Goal: Check status: Check status

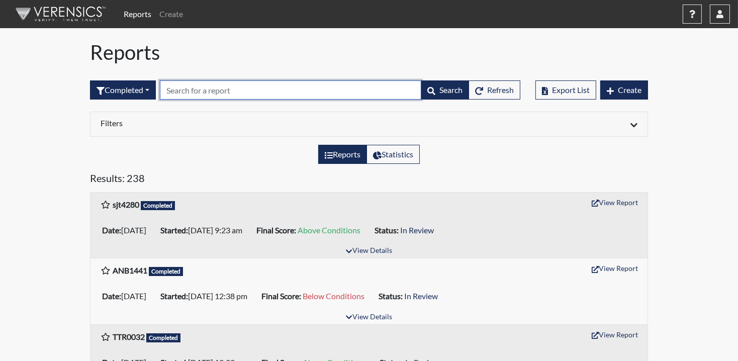
click at [235, 96] on input "text" at bounding box center [290, 89] width 261 height 19
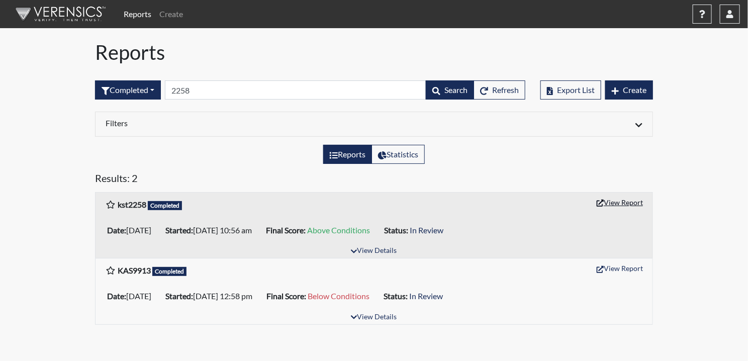
click at [626, 199] on button "View Report" at bounding box center [619, 202] width 55 height 16
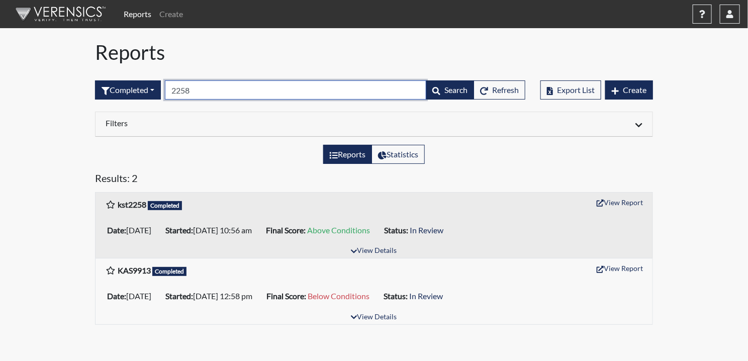
drag, startPoint x: 212, startPoint y: 96, endPoint x: 108, endPoint y: 116, distance: 105.9
click at [108, 116] on div "Reports Completed All Created Sent by email In Progress Declined Completed 2258…" at bounding box center [373, 186] width 573 height 292
click at [221, 83] on input "2258" at bounding box center [295, 89] width 261 height 19
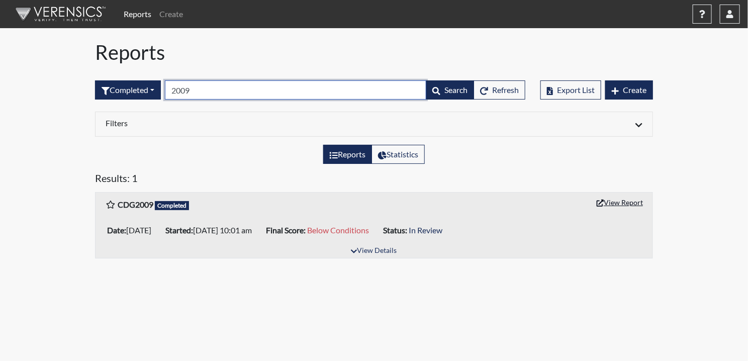
type input "2009"
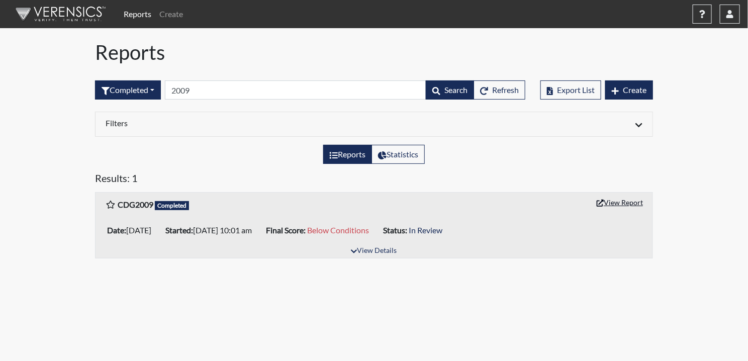
click at [635, 204] on button "View Report" at bounding box center [619, 202] width 55 height 16
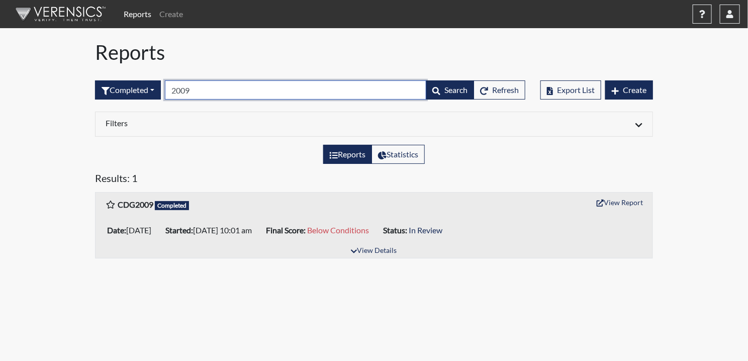
drag, startPoint x: 242, startPoint y: 90, endPoint x: 87, endPoint y: 106, distance: 155.6
click at [87, 106] on div "Completed All Created Sent by email In Progress Declined Completed 2009 Search …" at bounding box center [309, 89] width 445 height 43
click at [210, 94] on input "2009" at bounding box center [295, 89] width 261 height 19
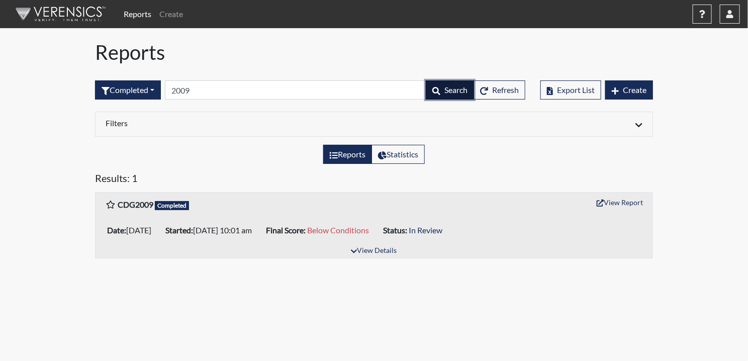
click at [447, 94] on span "Search" at bounding box center [455, 90] width 23 height 10
click at [619, 209] on button "View Report" at bounding box center [619, 202] width 55 height 16
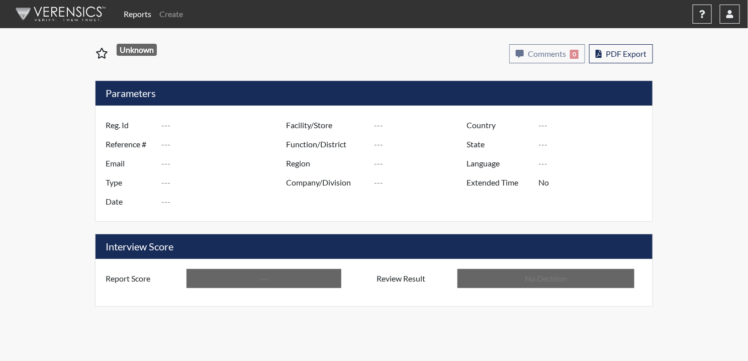
type input "kst2258"
type input "50816"
type input "---"
type input "Corrections Pre-Employment"
type input "[DATE]"
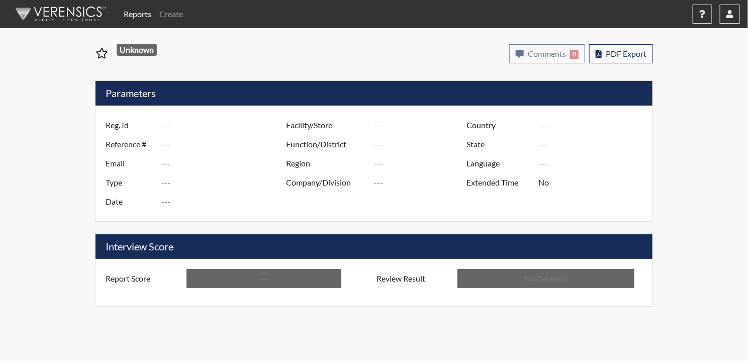
type input "Pulaski SP"
type input "[GEOGRAPHIC_DATA]"
type input "[US_STATE]"
type input "English"
type input "Above Conditions"
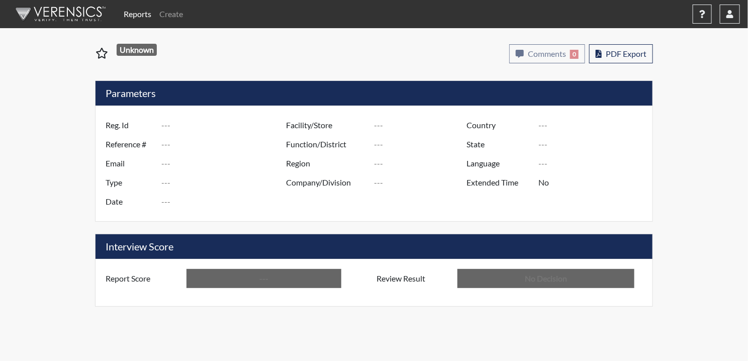
type input "In Review"
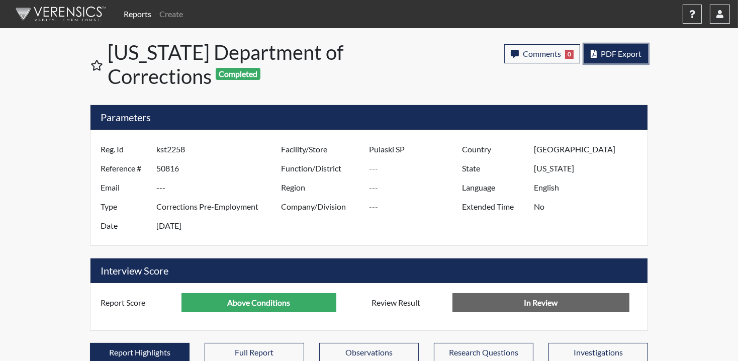
click at [628, 59] on button "PDF Export" at bounding box center [616, 53] width 64 height 19
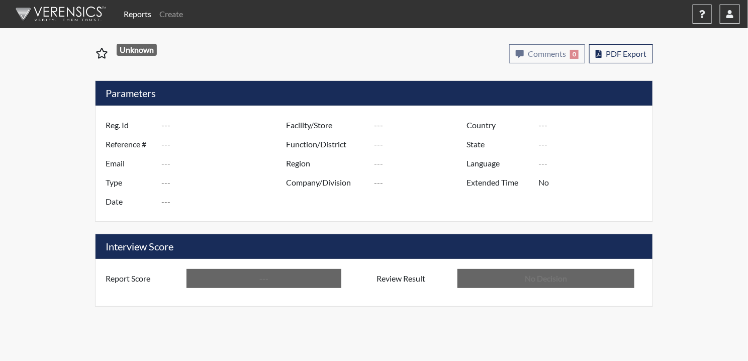
type input "CDG2009"
type input "48359"
type input "---"
type input "Corrections Pre-Employment"
type input "Jul 3, 2025"
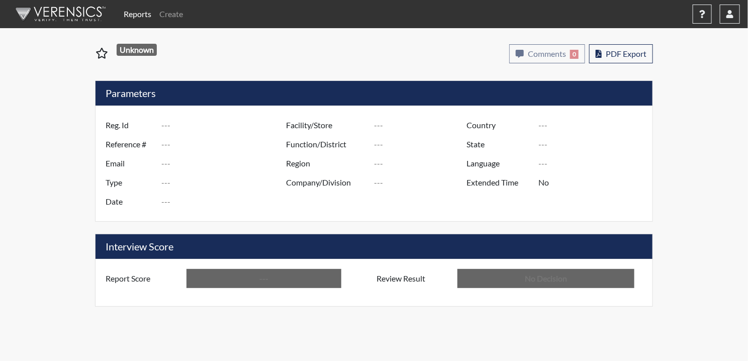
type input "Pulaski SP"
type input "[GEOGRAPHIC_DATA]"
type input "[US_STATE]"
type input "English"
type input "Below Conditions"
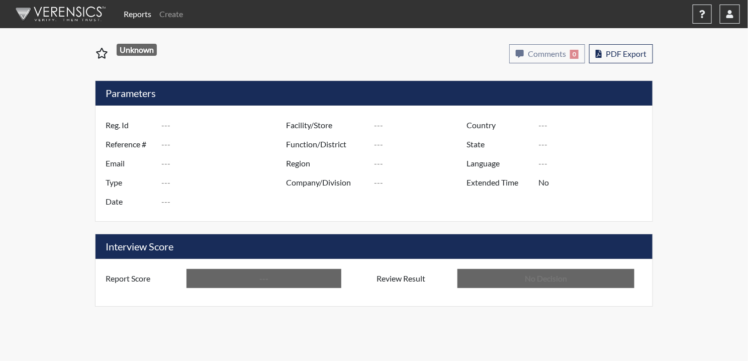
type input "In Review"
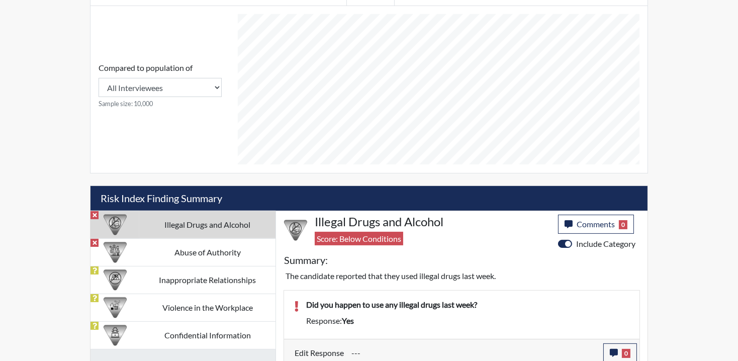
scroll to position [526, 0]
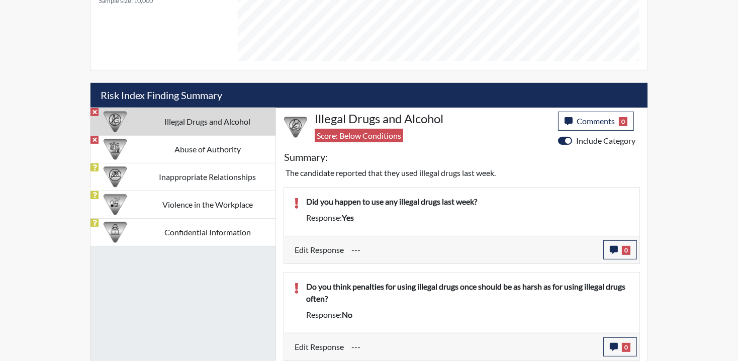
click at [174, 117] on td "Illegal Drugs and Alcohol" at bounding box center [207, 122] width 136 height 28
click at [615, 251] on icon "button" at bounding box center [614, 250] width 8 height 8
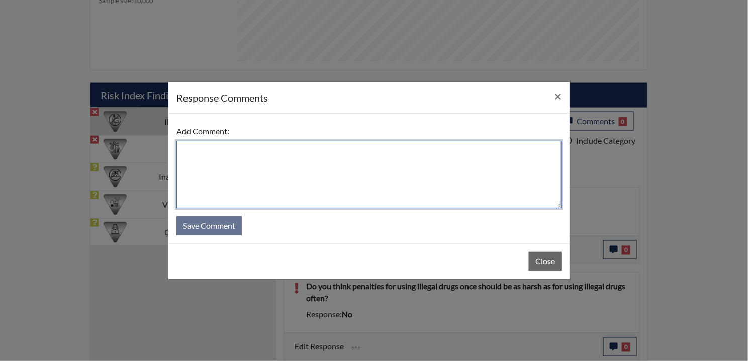
click at [217, 162] on textarea at bounding box center [368, 174] width 385 height 67
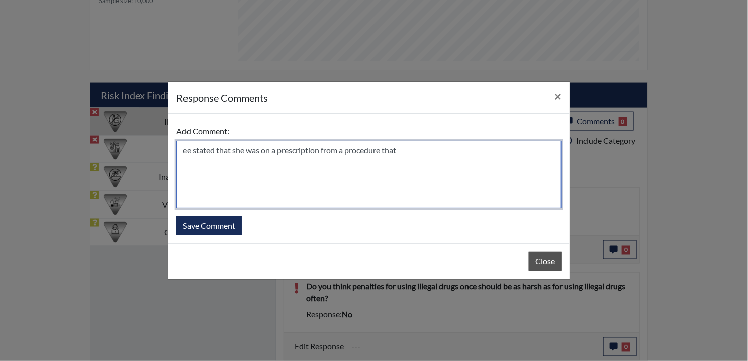
type textarea "ee stated that she was on a prescription from a procedure that"
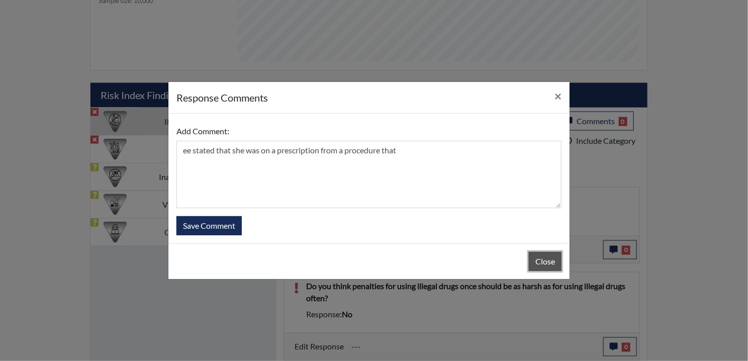
click at [555, 266] on button "Close" at bounding box center [545, 261] width 33 height 19
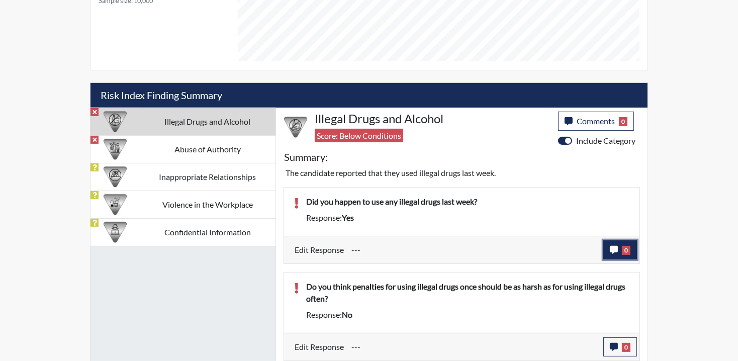
click at [612, 246] on icon "button" at bounding box center [614, 250] width 8 height 8
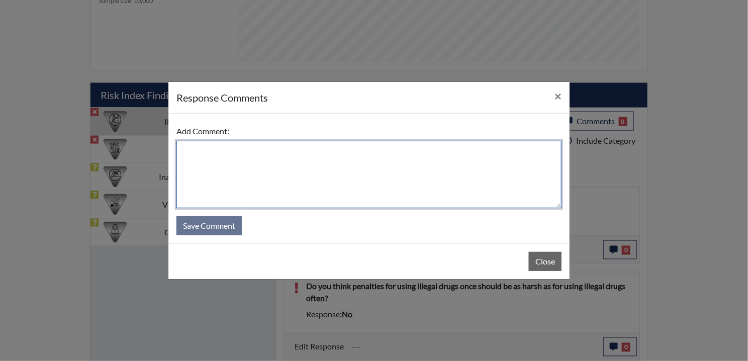
click at [264, 180] on textarea at bounding box center [368, 174] width 385 height 67
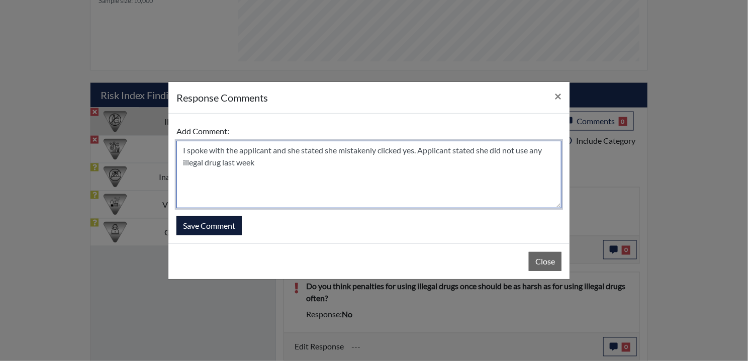
type textarea "I spoke with the applicant and she stated she mistakenly clicked yes. Applicant…"
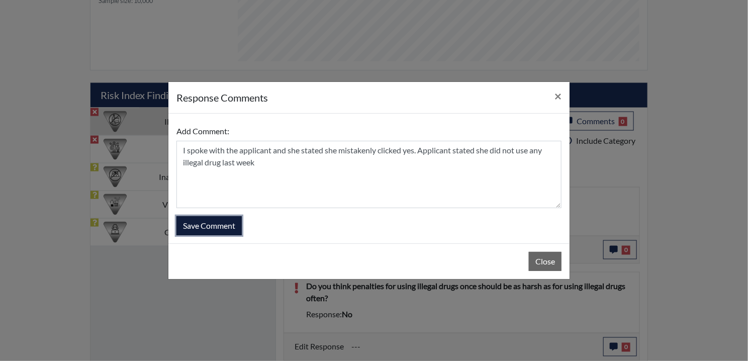
click at [189, 225] on button "Save Comment" at bounding box center [208, 225] width 65 height 19
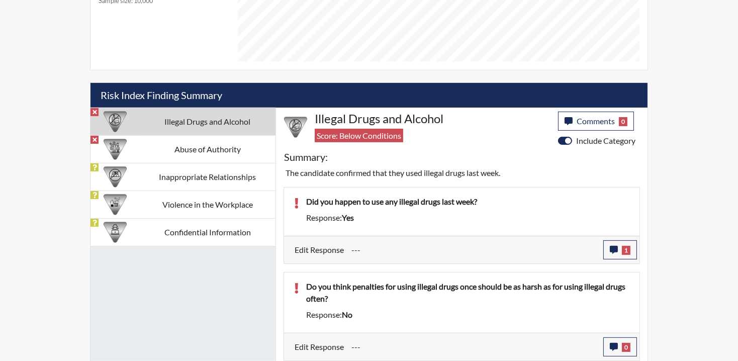
scroll to position [167, 418]
click at [625, 338] on button "0" at bounding box center [620, 346] width 34 height 19
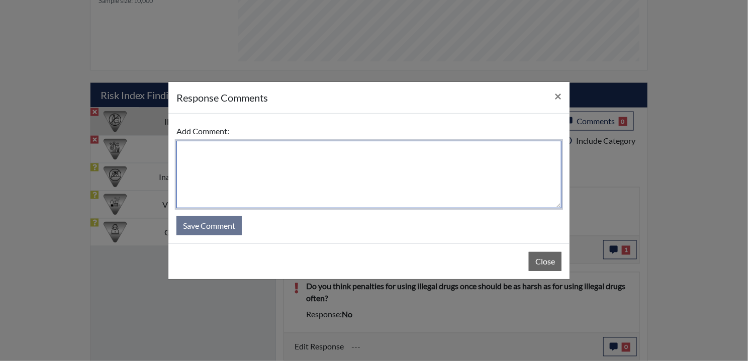
click at [306, 155] on textarea at bounding box center [368, 174] width 385 height 67
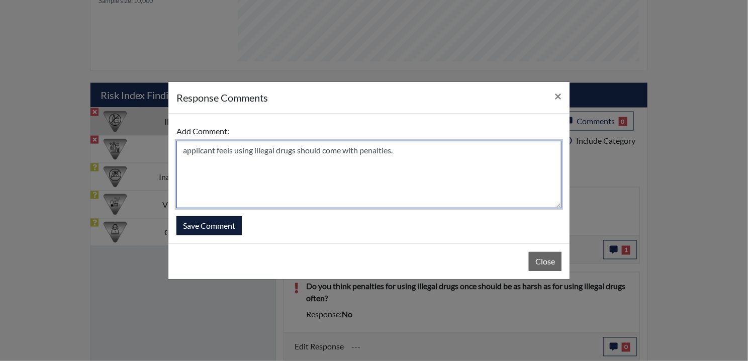
type textarea "applicant feels using illegal drugs should come with penalties."
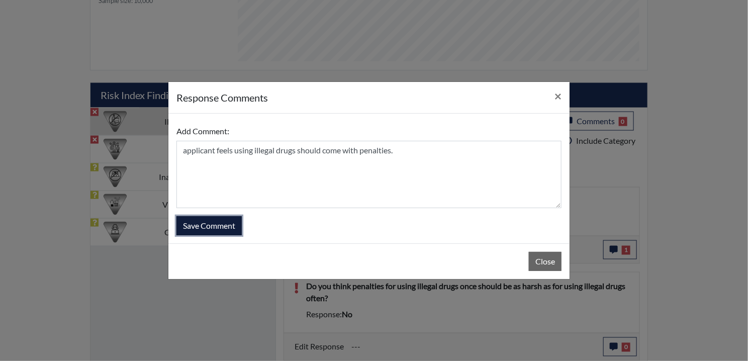
click at [219, 230] on button "Save Comment" at bounding box center [208, 225] width 65 height 19
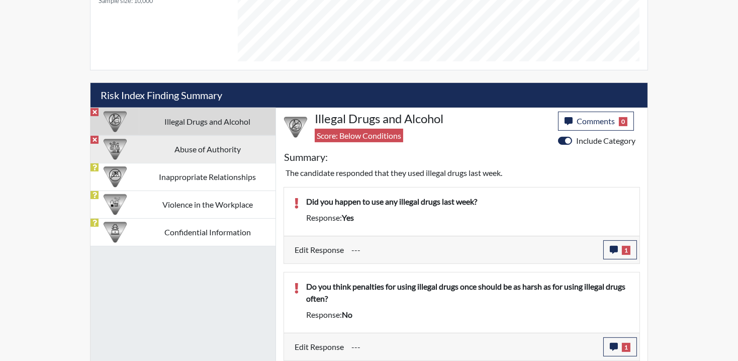
click at [123, 154] on img at bounding box center [115, 149] width 23 height 23
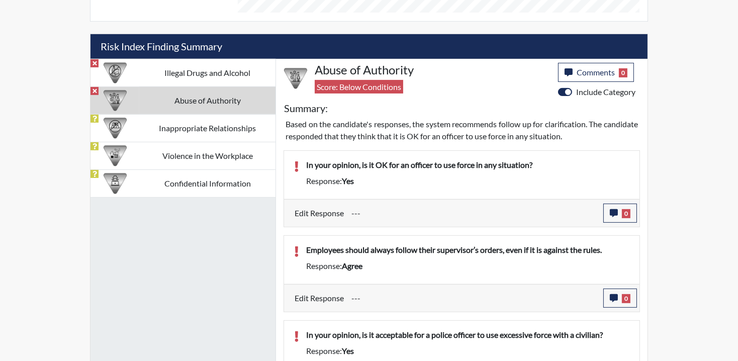
scroll to position [611, 0]
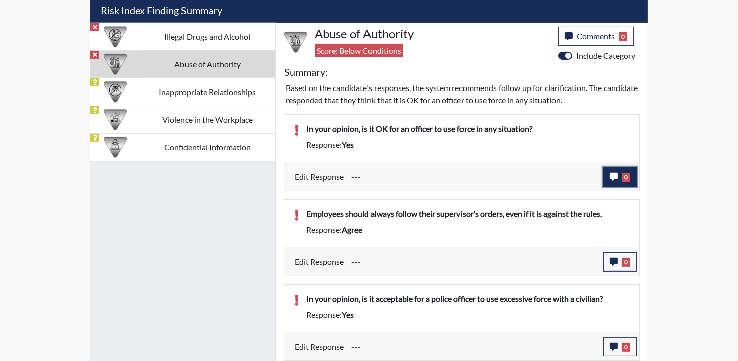
click at [627, 173] on span "0" at bounding box center [626, 177] width 9 height 9
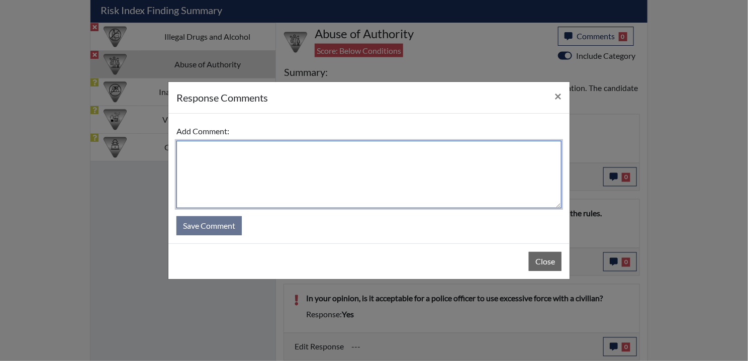
click at [315, 180] on textarea at bounding box center [368, 174] width 385 height 67
type textarea "e"
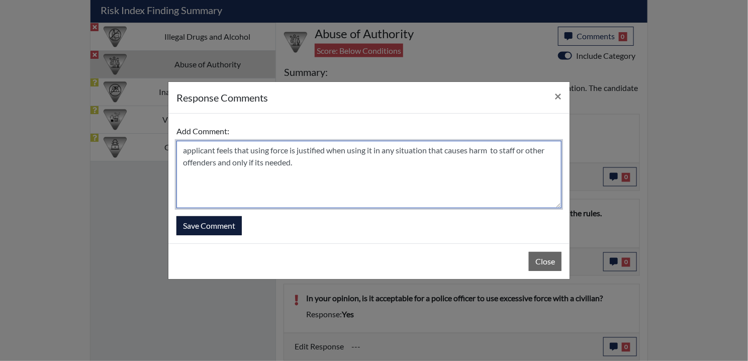
type textarea "applicant feels that using force is justified when using it in any situation th…"
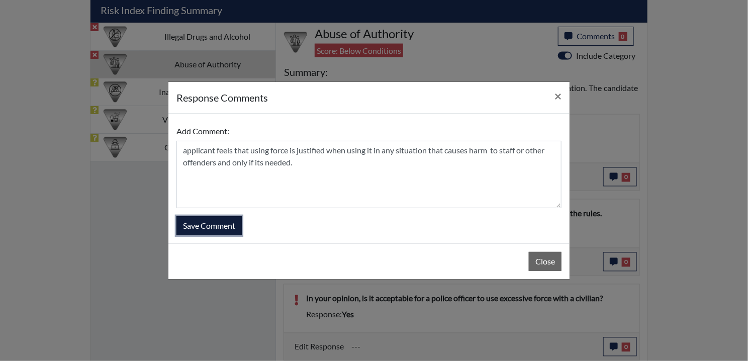
click at [222, 225] on button "Save Comment" at bounding box center [208, 225] width 65 height 19
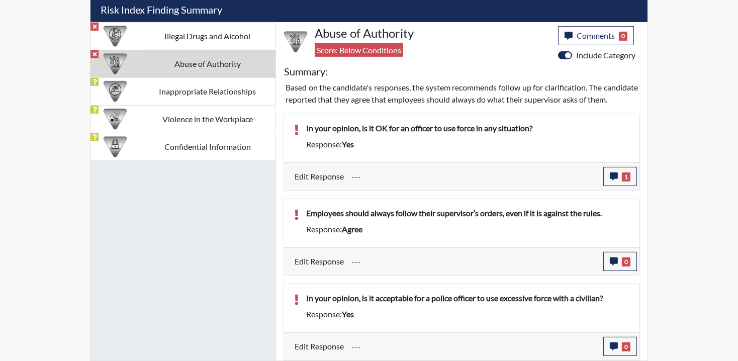
scroll to position [623, 0]
click at [621, 259] on button "0" at bounding box center [620, 261] width 34 height 19
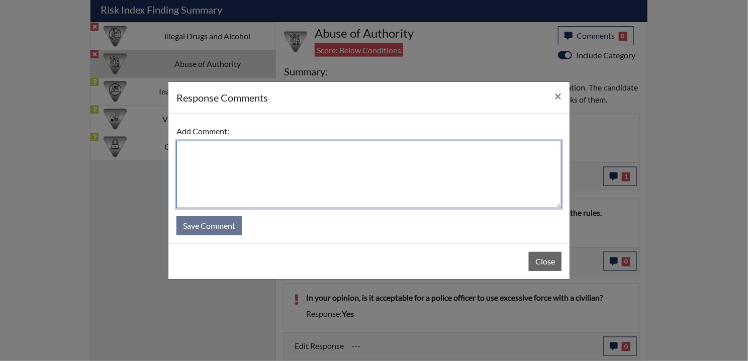
click at [258, 172] on textarea at bounding box center [368, 174] width 385 height 67
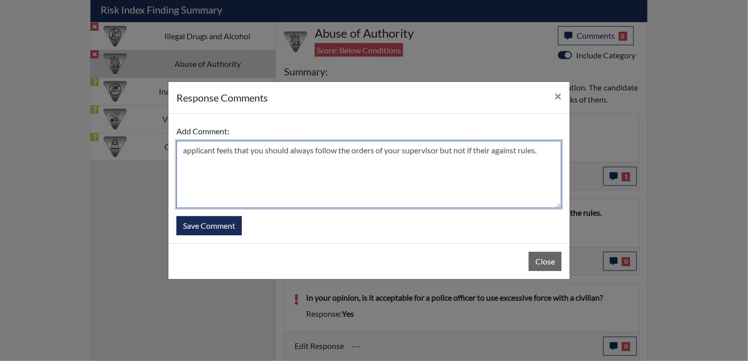
click at [487, 147] on textarea "applicant feels that you should always follow the orders of your supervisor but…" at bounding box center [368, 174] width 385 height 67
type textarea "applicant feels that you should always follow the orders of your supervisor but…"
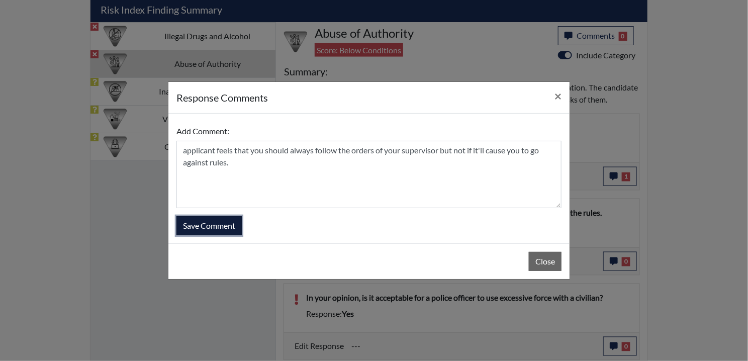
click at [185, 227] on button "Save Comment" at bounding box center [208, 225] width 65 height 19
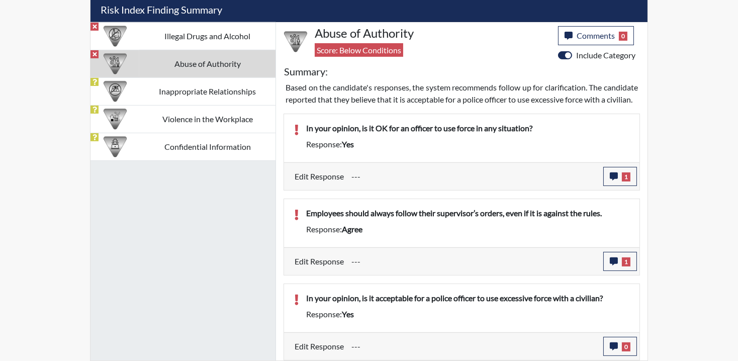
scroll to position [167, 418]
click at [613, 339] on button "0" at bounding box center [620, 346] width 34 height 19
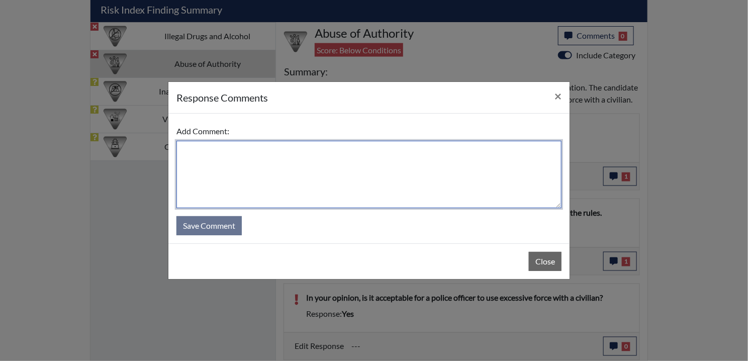
click at [315, 153] on textarea at bounding box center [368, 174] width 385 height 67
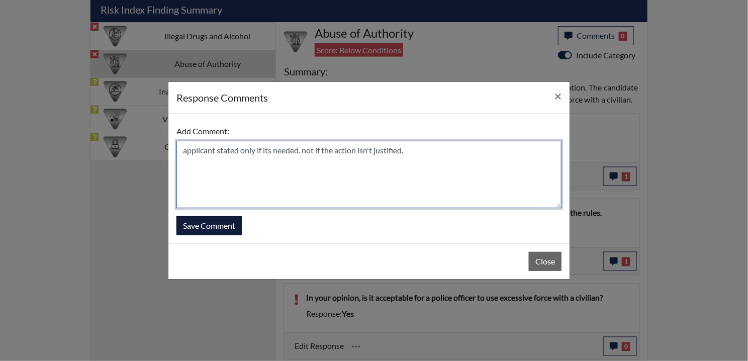
type textarea "applicant stated only if its needed. not if the action isn't justified."
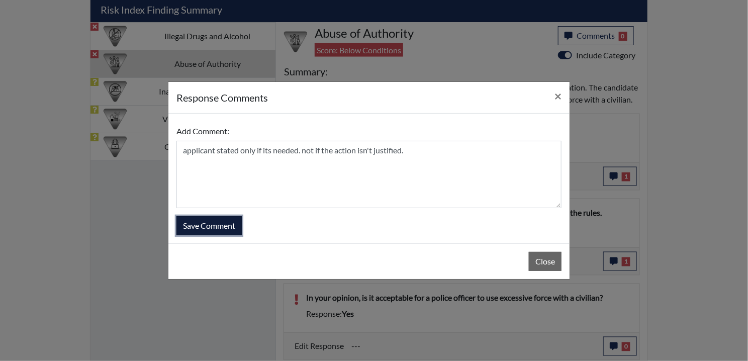
click at [197, 224] on button "Save Comment" at bounding box center [208, 225] width 65 height 19
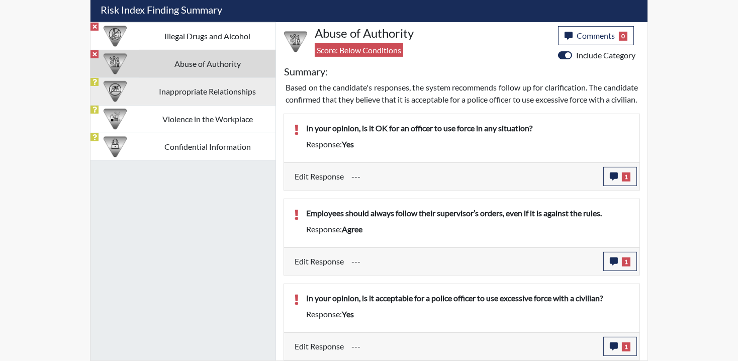
click at [142, 84] on td "Inappropriate Relationships" at bounding box center [207, 91] width 136 height 28
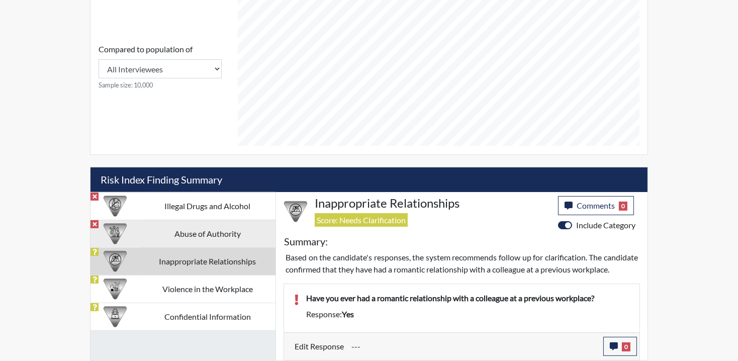
click at [195, 223] on td "Abuse of Authority" at bounding box center [207, 234] width 136 height 28
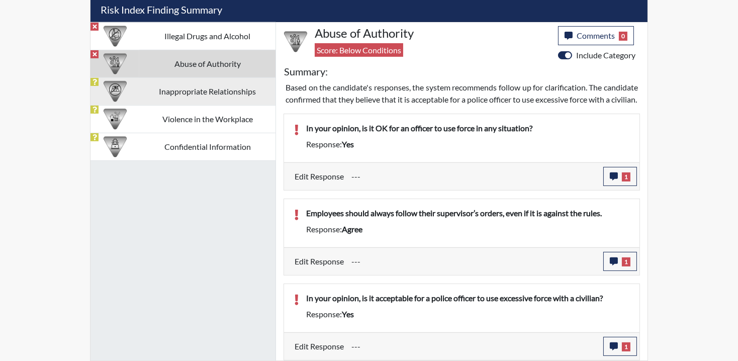
click at [197, 86] on td "Inappropriate Relationships" at bounding box center [207, 91] width 136 height 28
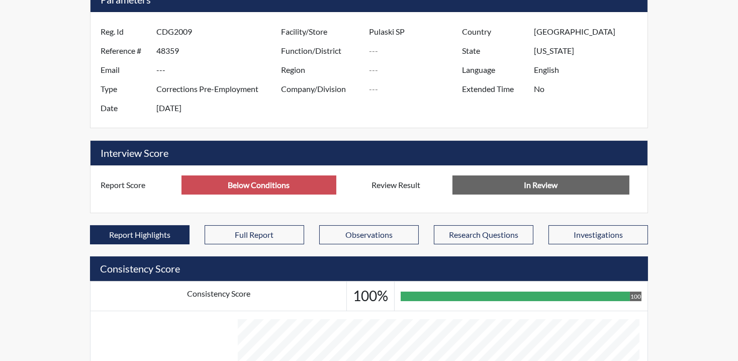
scroll to position [0, 0]
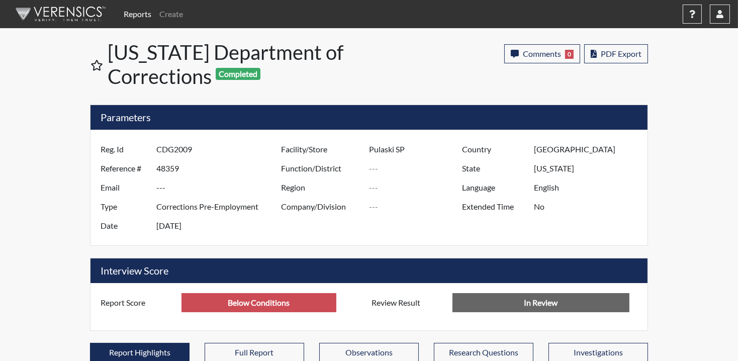
click at [103, 152] on label "Reg. Id" at bounding box center [124, 149] width 63 height 19
drag, startPoint x: 102, startPoint y: 148, endPoint x: 212, endPoint y: 151, distance: 110.1
click at [212, 151] on div "Reg. Id CDG2009" at bounding box center [188, 149] width 190 height 19
drag, startPoint x: 212, startPoint y: 151, endPoint x: 141, endPoint y: 148, distance: 70.9
click at [141, 148] on div "Reg. Id CDG2009" at bounding box center [188, 149] width 190 height 19
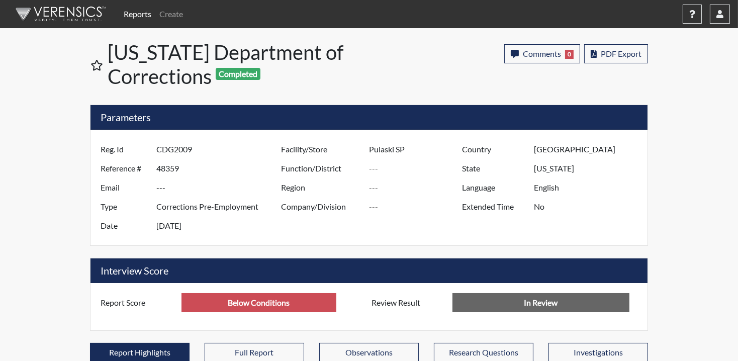
drag, startPoint x: 141, startPoint y: 148, endPoint x: 168, endPoint y: 152, distance: 27.4
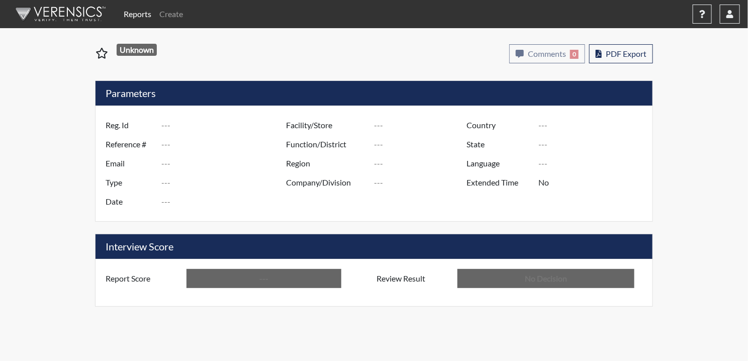
type input "CDG2009"
type input "48359"
type input "---"
type input "Corrections Pre-Employment"
type input "[DATE]"
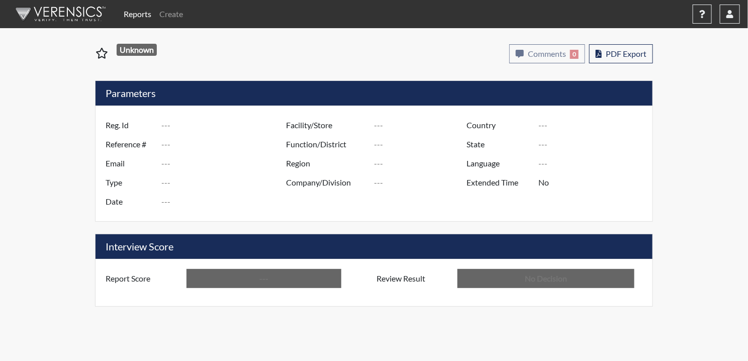
type input "Pulaski SP"
type input "[GEOGRAPHIC_DATA]"
type input "[US_STATE]"
type input "English"
type input "Above Conditions"
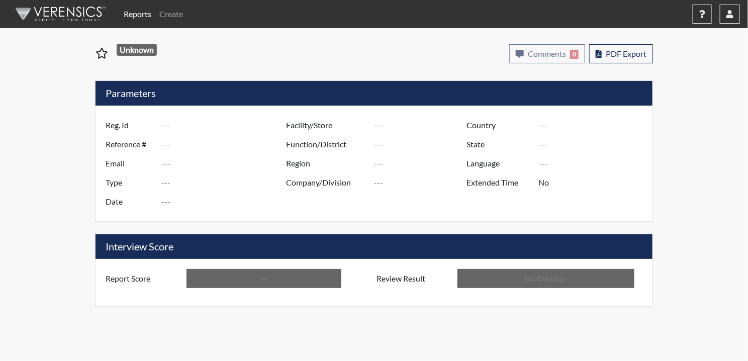
type input "In Review"
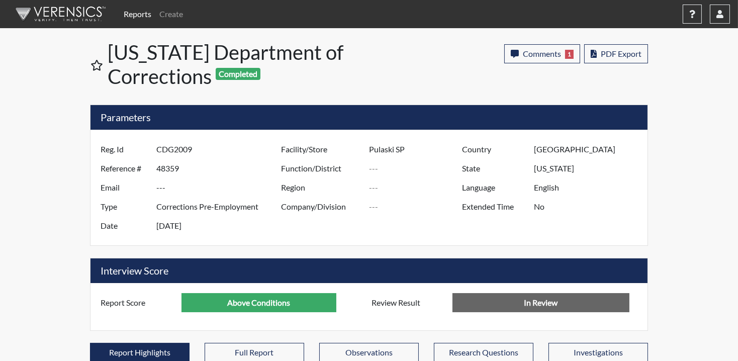
click at [612, 46] on button "PDF Export" at bounding box center [616, 53] width 64 height 19
